Goal: Obtain resource: Obtain resource

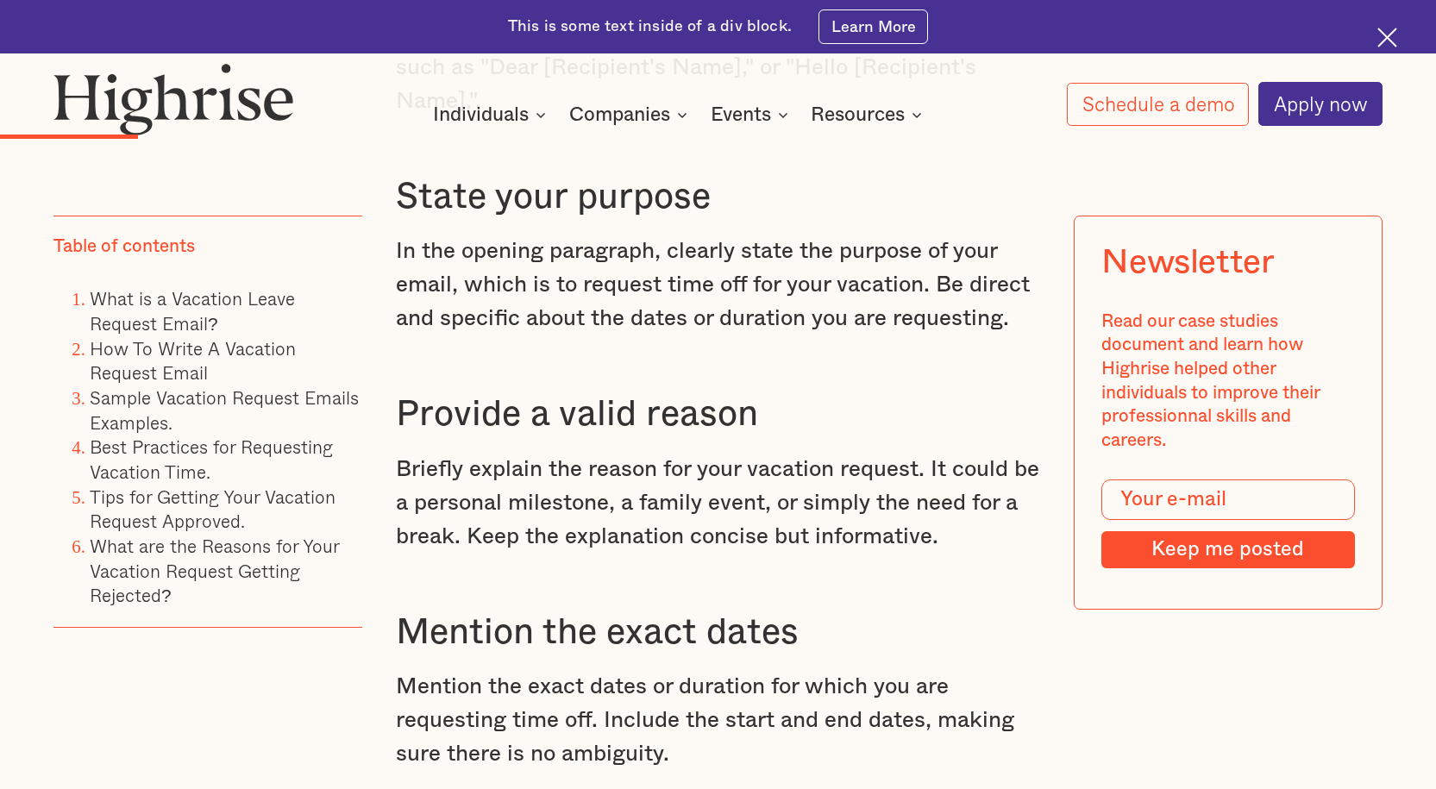
scroll to position [2759, 0]
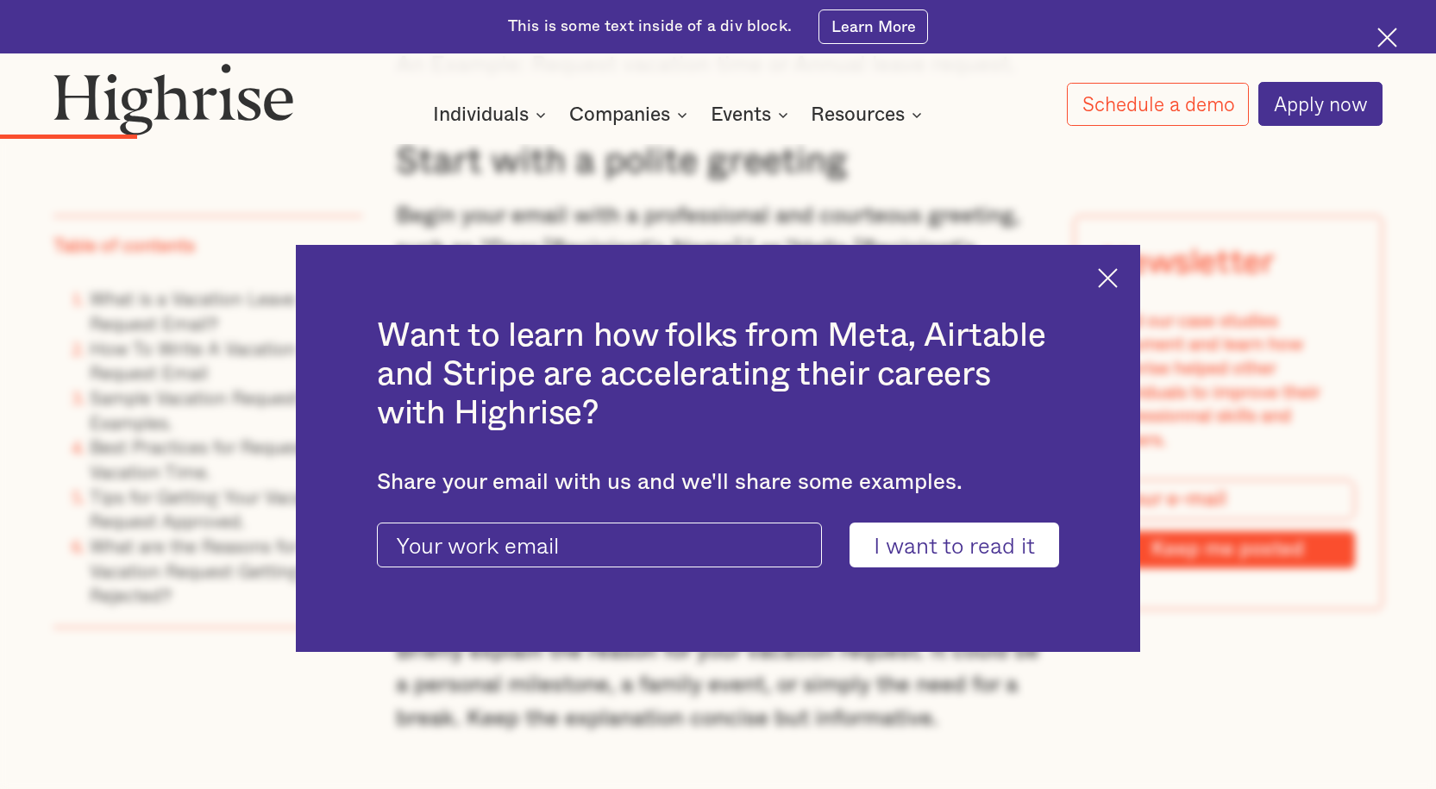
click at [1114, 279] on img at bounding box center [1108, 278] width 20 height 20
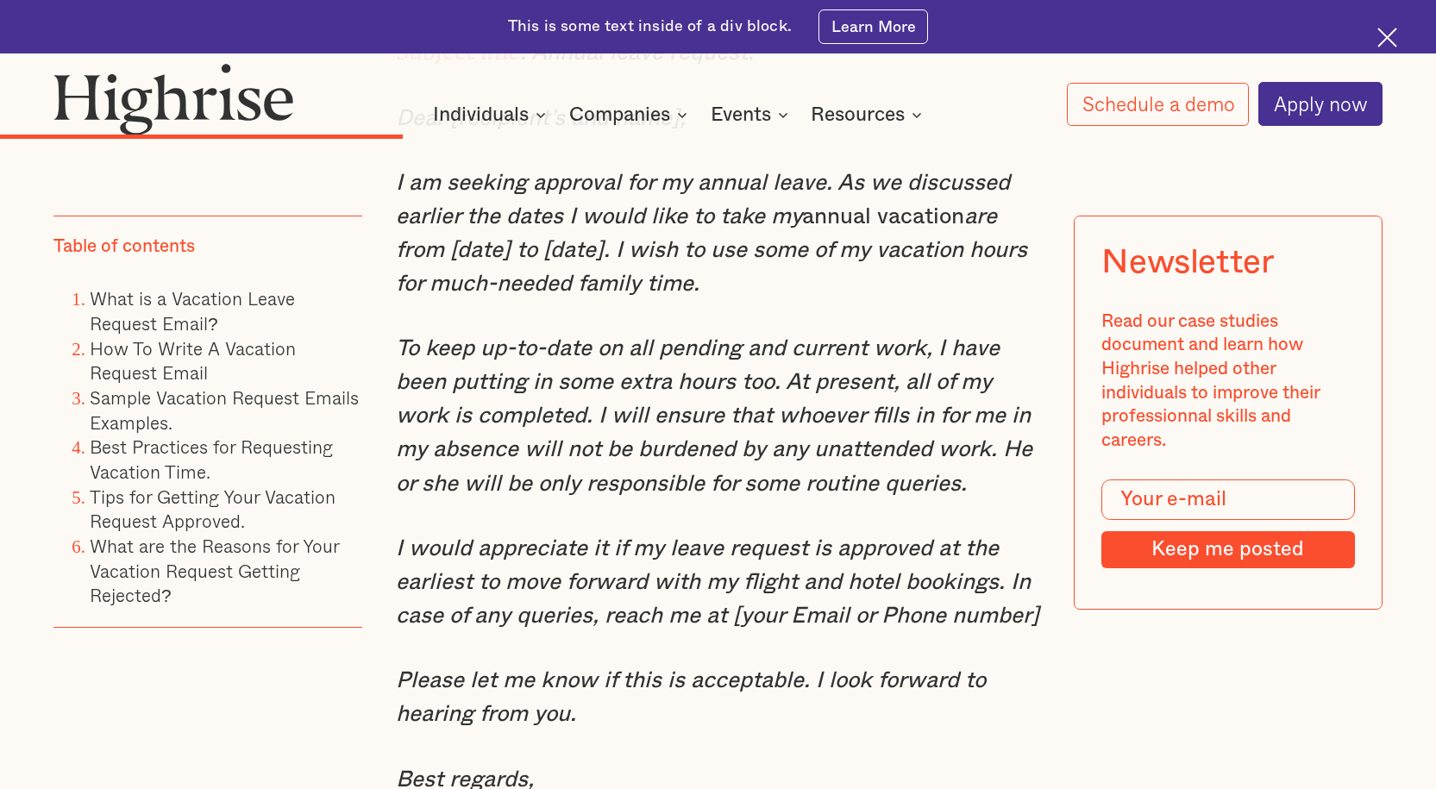
scroll to position [5691, 0]
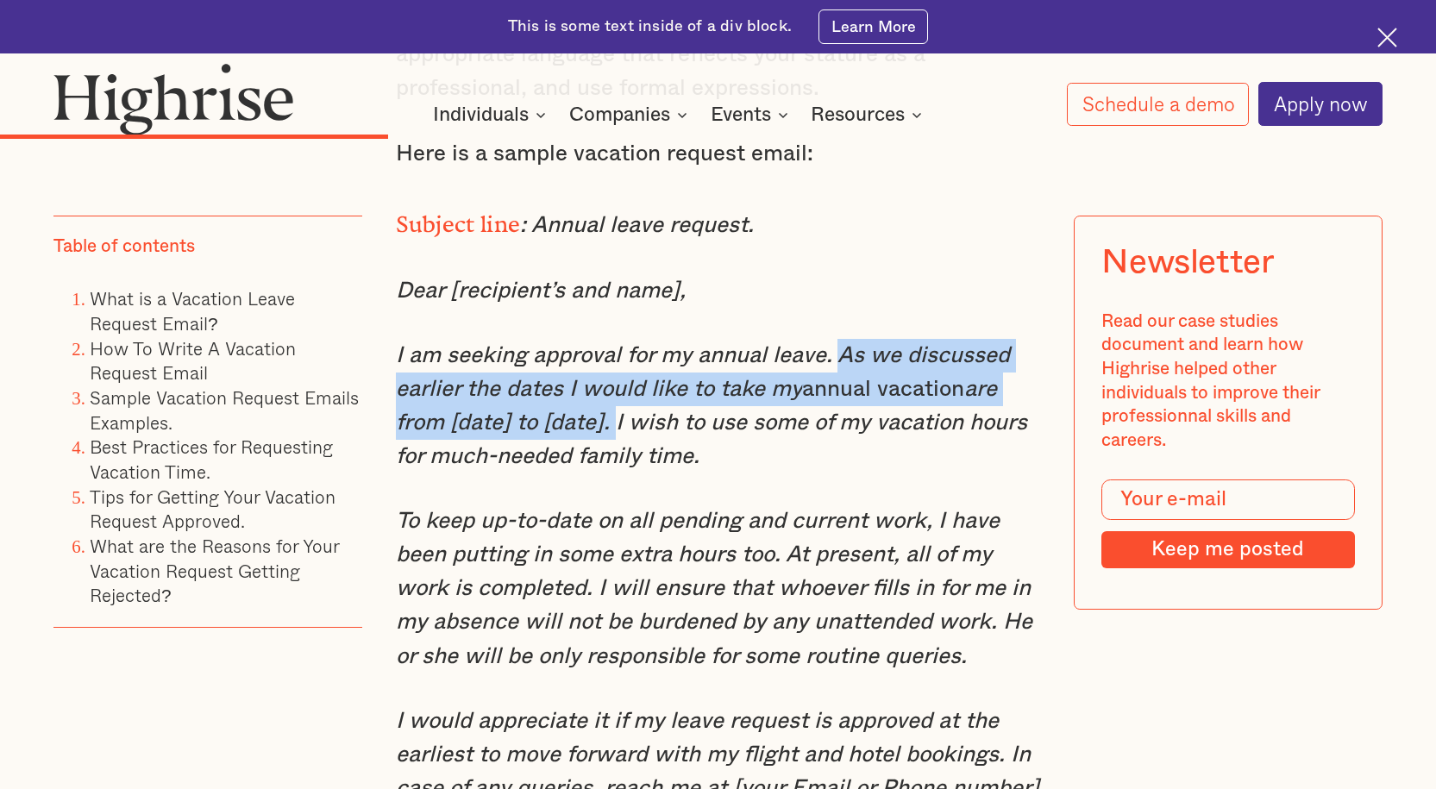
drag, startPoint x: 836, startPoint y: 393, endPoint x: 611, endPoint y: 467, distance: 236.1
click at [611, 467] on p "I am seeking approval for my annual leave. As we discussed earlier the dates I …" at bounding box center [718, 406] width 645 height 135
copy p "As we discussed earlier the dates I would like to take my annual vacation are f…"
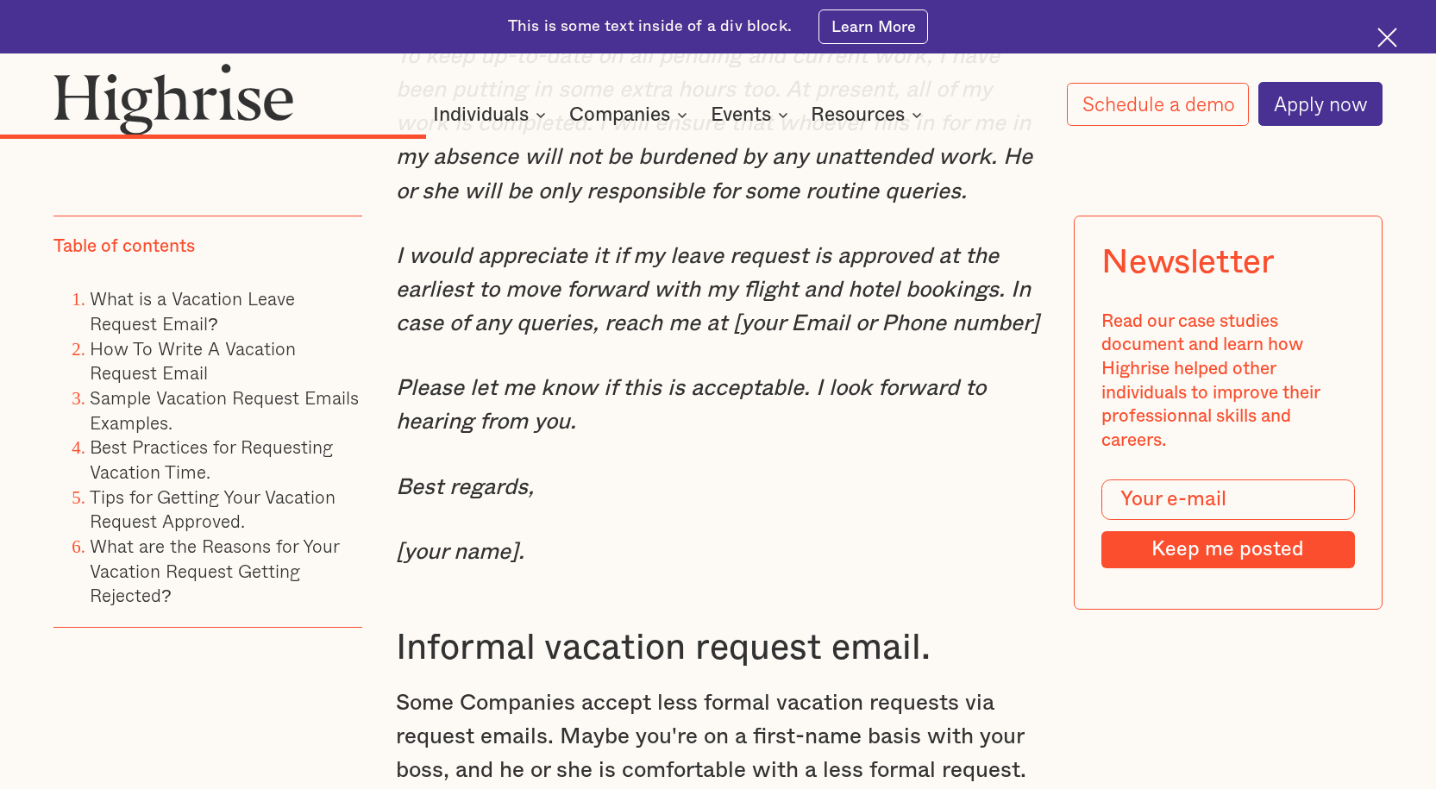
scroll to position [6208, 0]
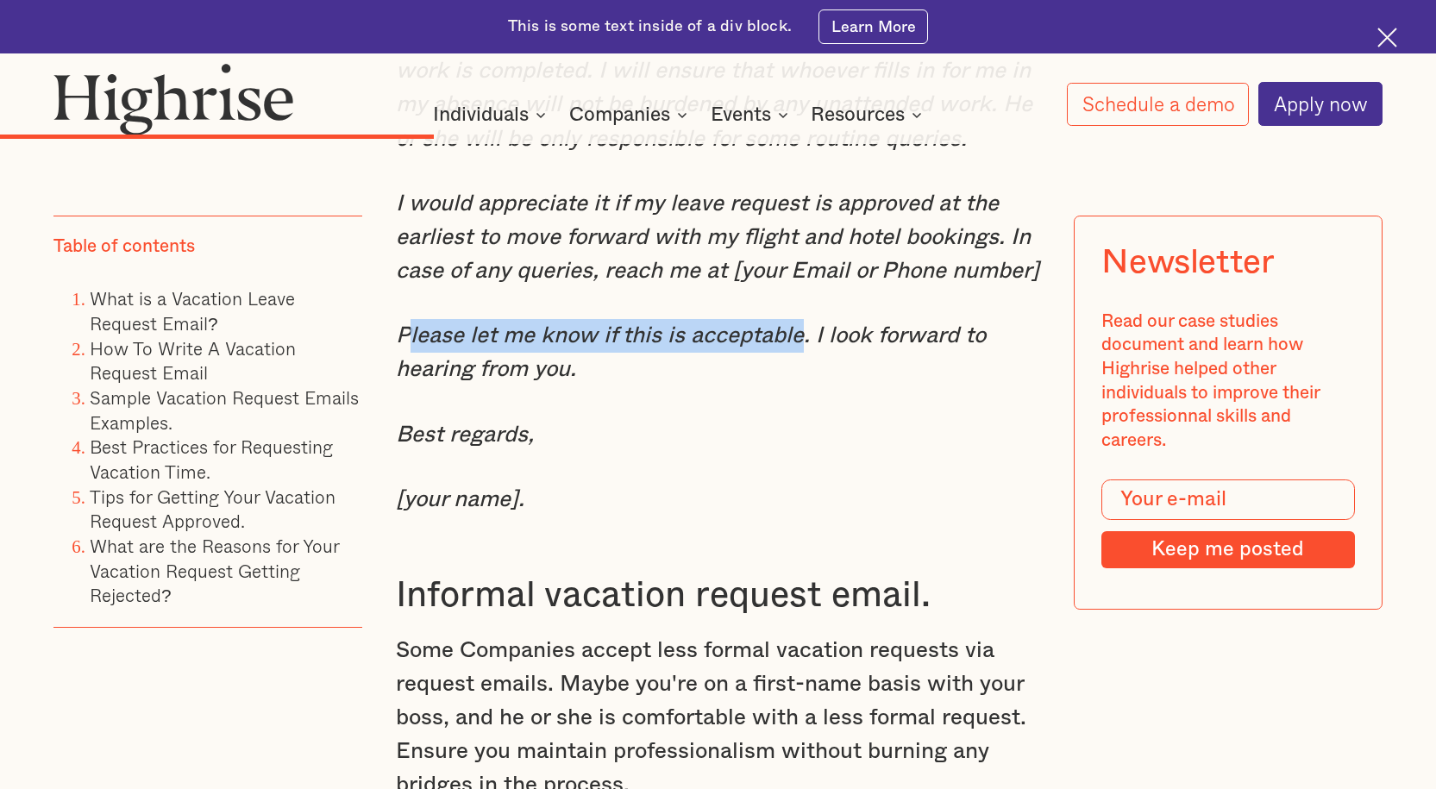
drag, startPoint x: 402, startPoint y: 379, endPoint x: 798, endPoint y: 376, distance: 396.7
click at [798, 376] on em "Please let me know if this is acceptable. I look forward to hearing from you." at bounding box center [691, 352] width 590 height 56
click at [715, 380] on em "Please let me know if this is acceptable. I look forward to hearing from you." at bounding box center [691, 352] width 590 height 56
drag, startPoint x: 394, startPoint y: 379, endPoint x: 801, endPoint y: 380, distance: 407.0
click at [801, 380] on em "Please let me know if this is acceptable. I look forward to hearing from you." at bounding box center [691, 352] width 590 height 56
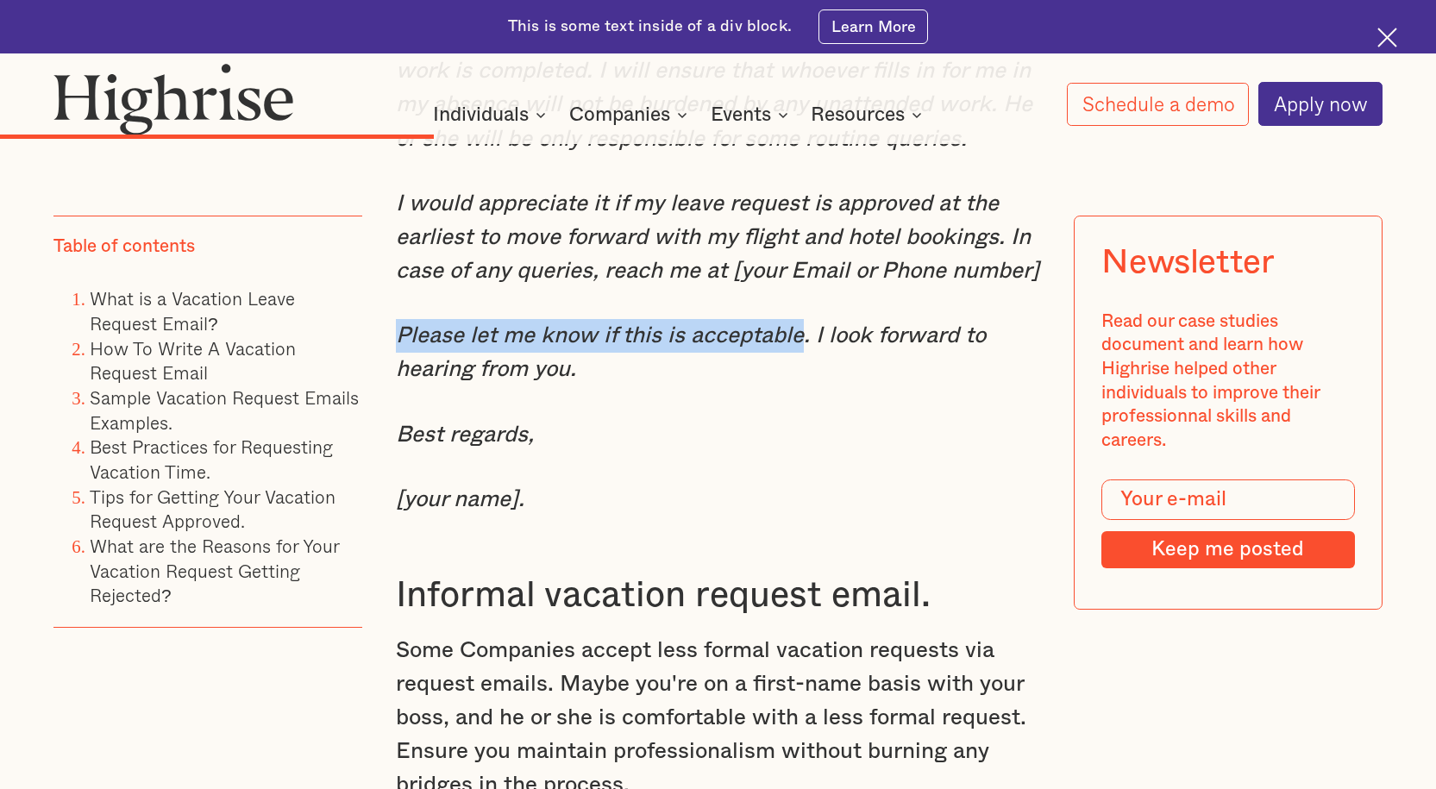
copy em "Please let me know if this is acceptable"
